Goal: Navigation & Orientation: Find specific page/section

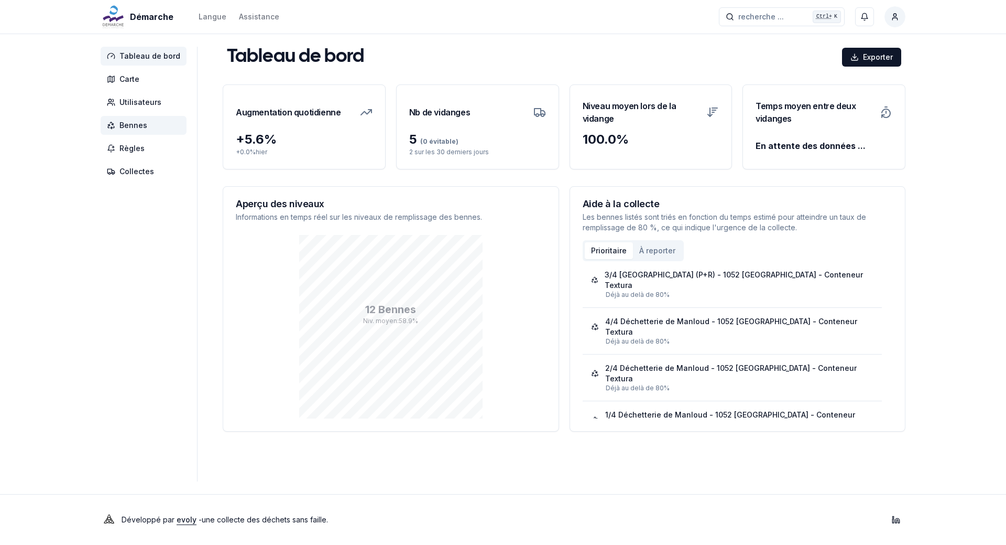
click at [136, 129] on span "Bennes" at bounding box center [134, 125] width 28 height 10
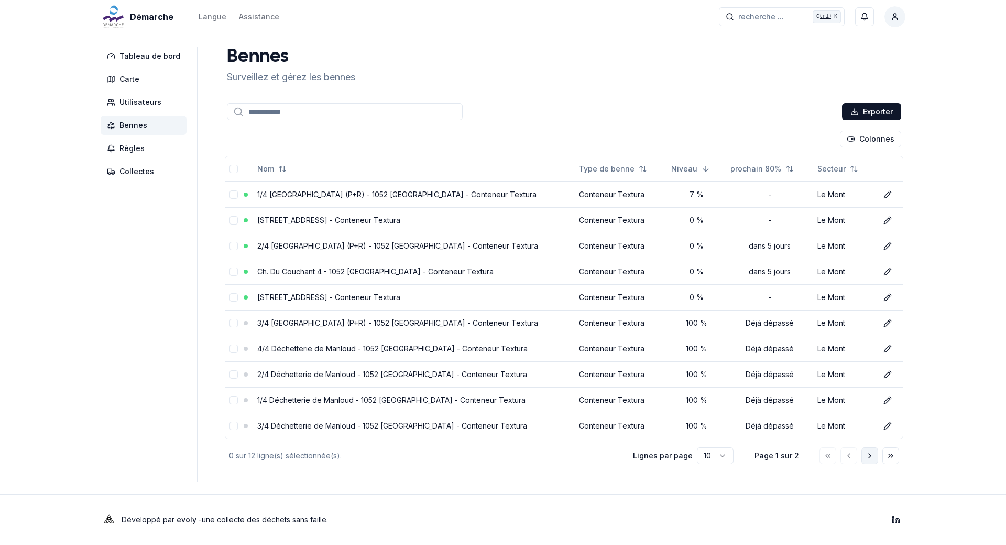
click at [870, 453] on icon "Aller à la page suivante" at bounding box center [870, 455] width 8 height 8
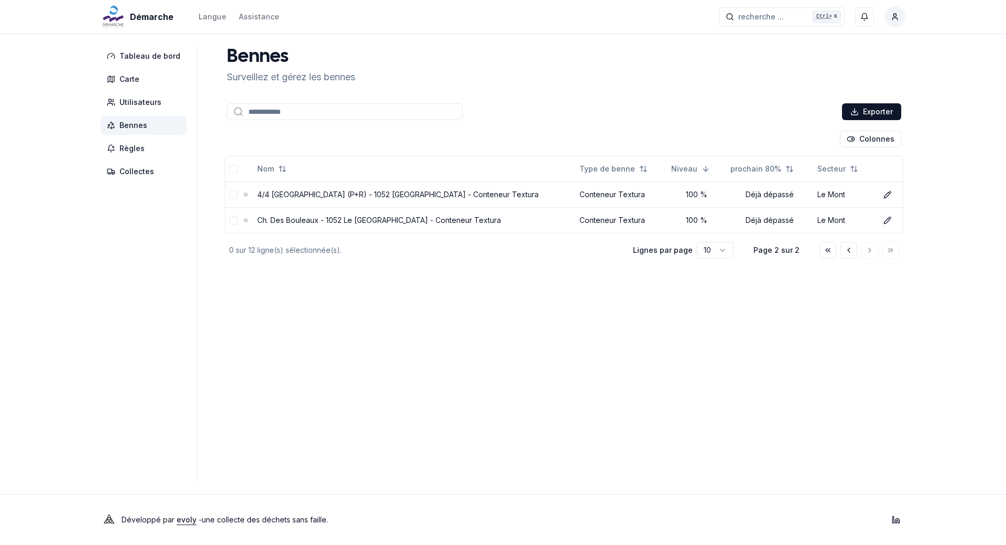
click at [297, 111] on input at bounding box center [345, 111] width 236 height 17
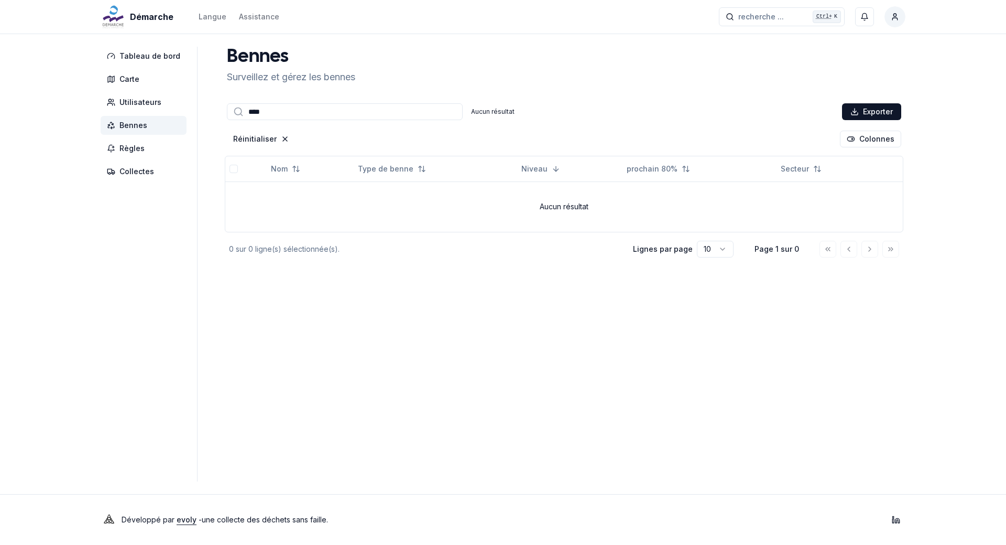
click at [405, 74] on div "Bennes Surveillez et gérez les bennes" at bounding box center [564, 66] width 683 height 38
click at [298, 110] on input "****" at bounding box center [345, 111] width 236 height 17
type input "*"
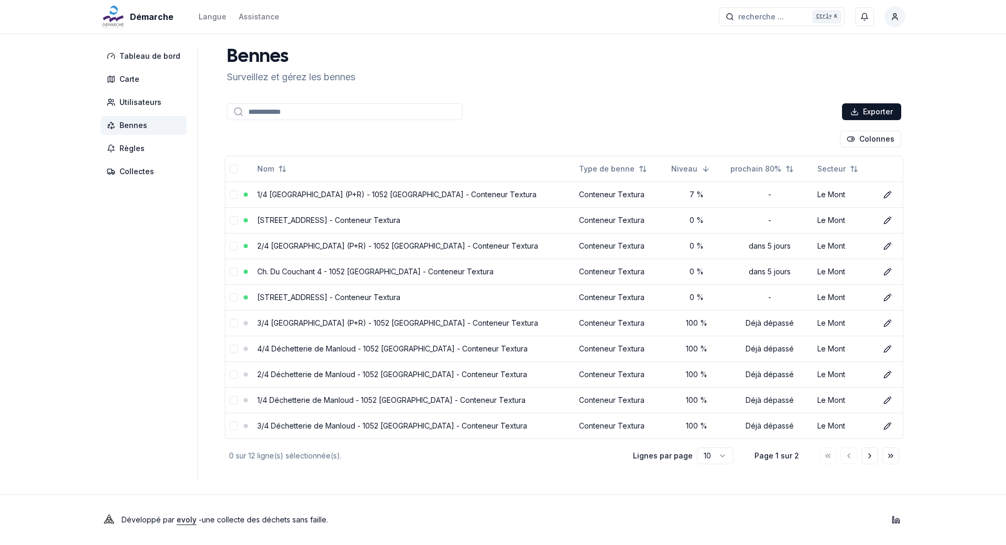
drag, startPoint x: 498, startPoint y: 74, endPoint x: 540, endPoint y: 54, distance: 47.1
click at [510, 67] on div "Bennes Surveillez et gérez les bennes" at bounding box center [564, 66] width 683 height 38
click at [136, 169] on span "Collectes" at bounding box center [137, 171] width 35 height 10
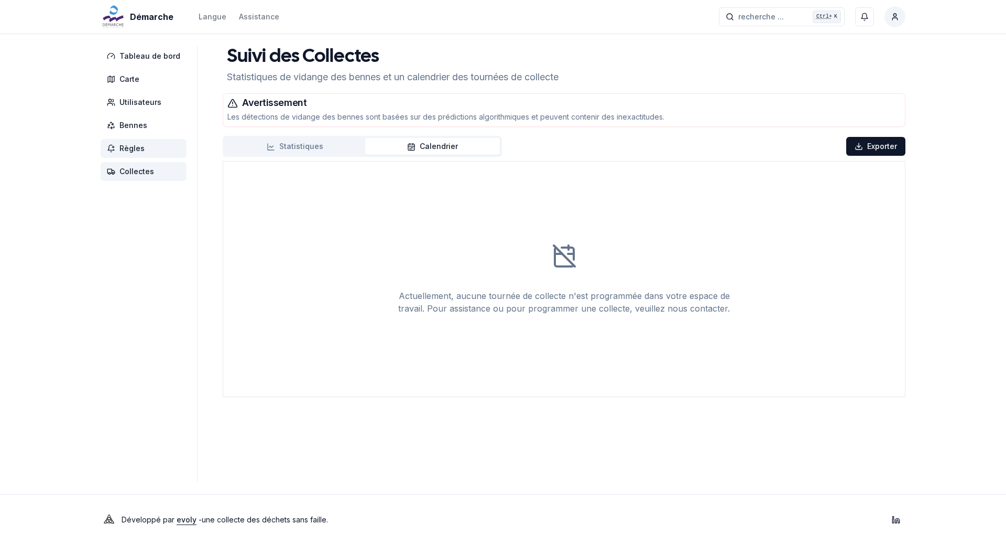
click at [136, 149] on span "Règles" at bounding box center [132, 148] width 25 height 10
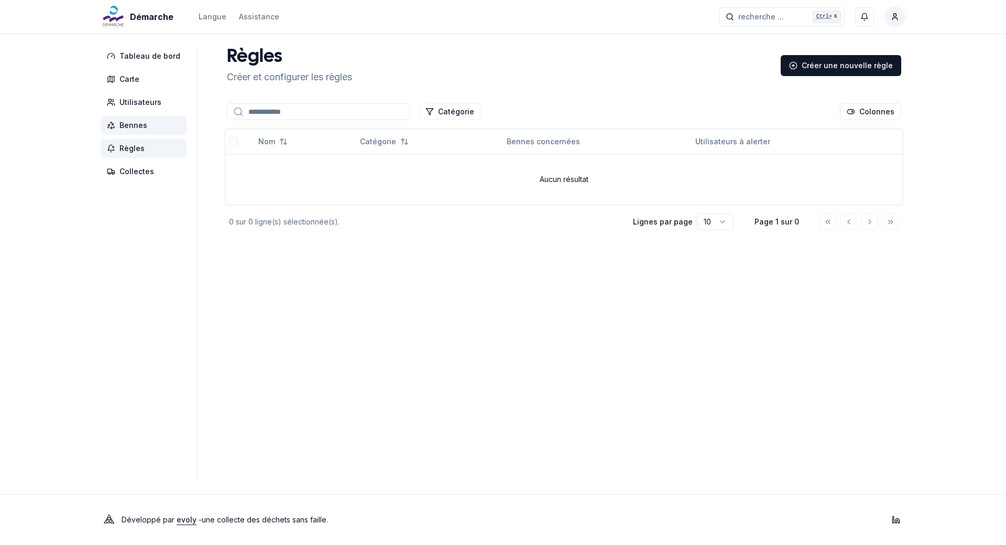
click at [138, 127] on span "Bennes" at bounding box center [134, 125] width 28 height 10
